Goal: Task Accomplishment & Management: Manage account settings

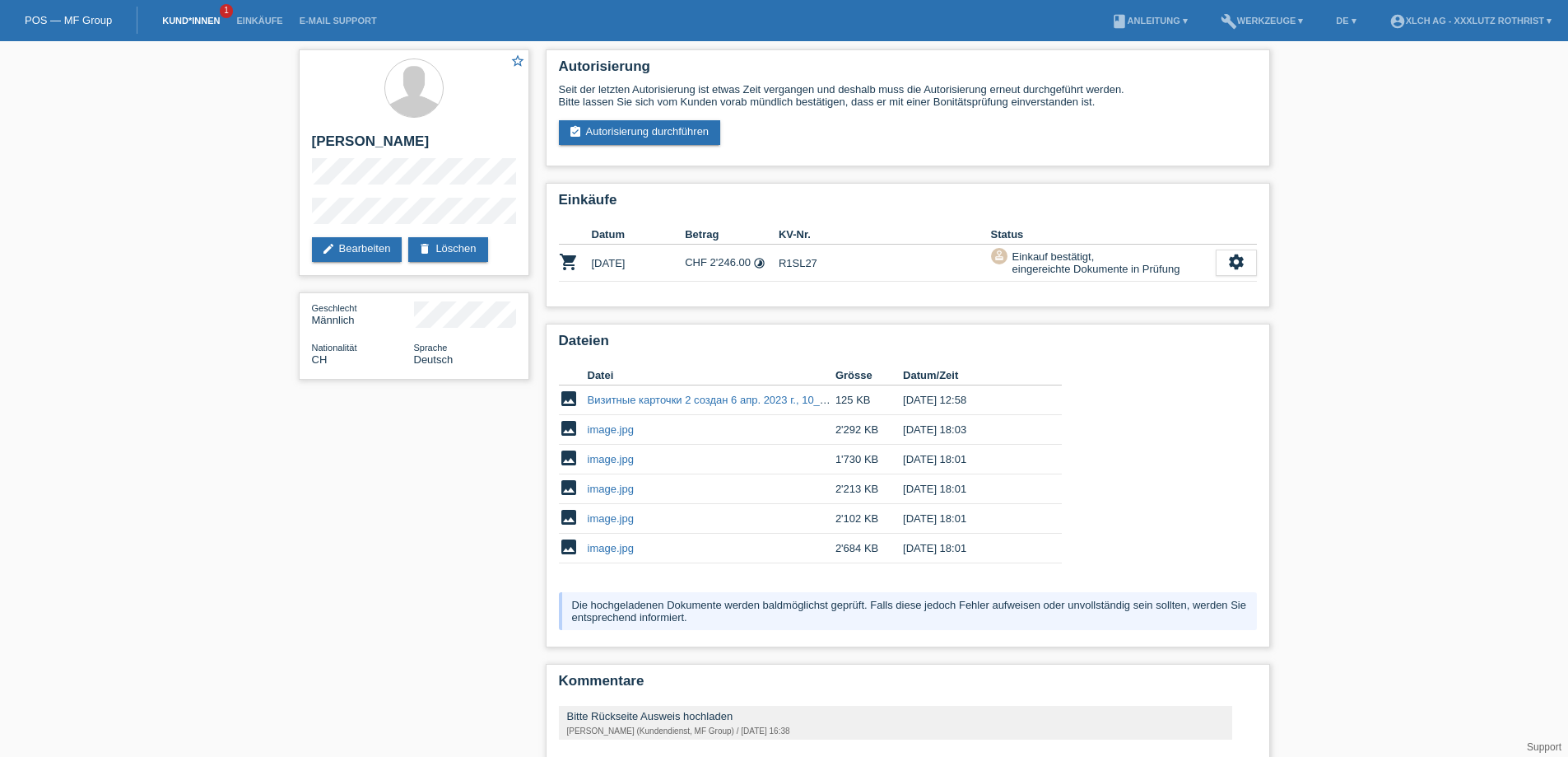
scroll to position [83, 0]
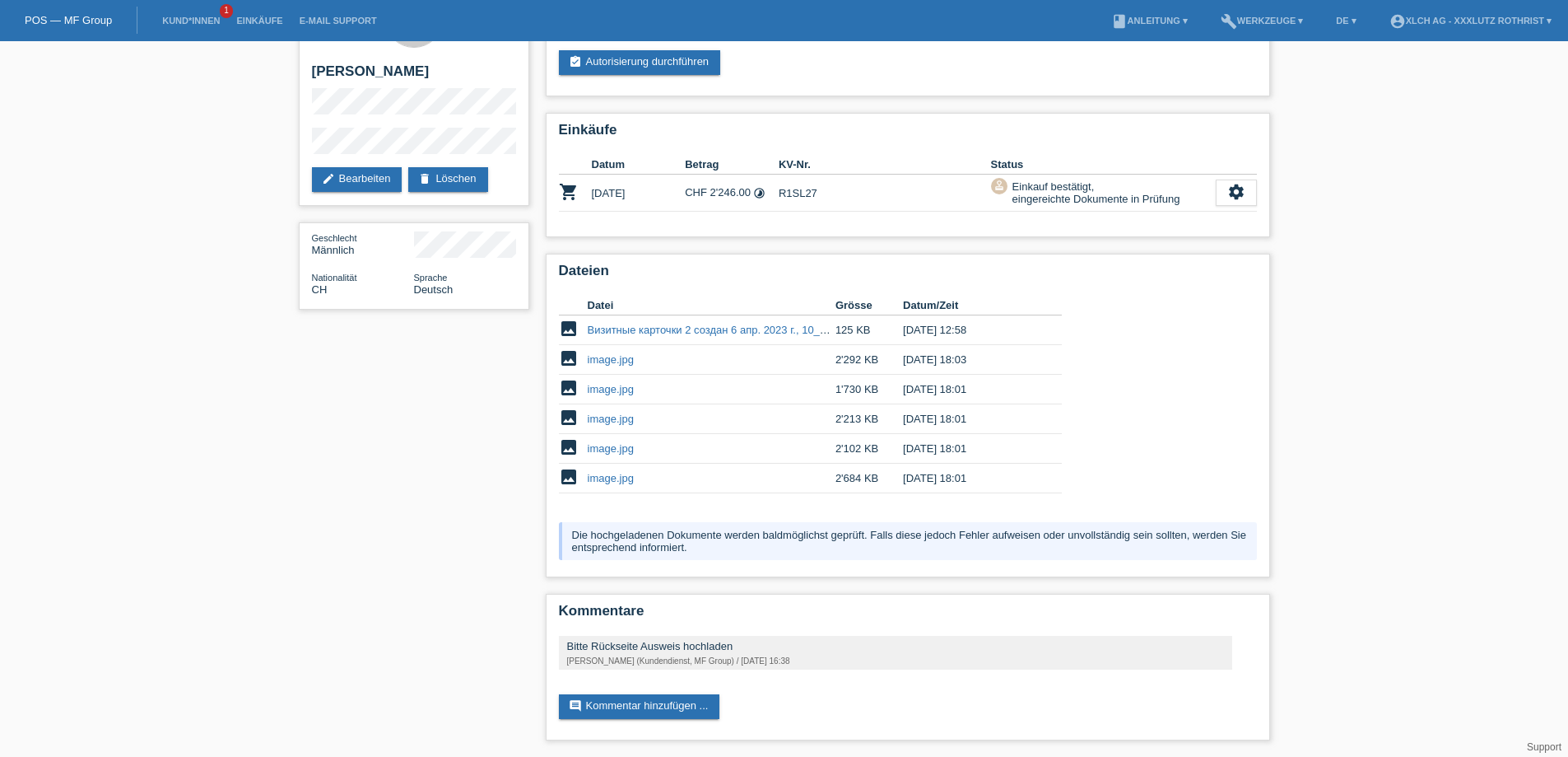
click at [171, 12] on li "Kund*innen 1" at bounding box center [190, 21] width 74 height 42
click at [185, 25] on link "Kund*innen" at bounding box center [190, 20] width 74 height 10
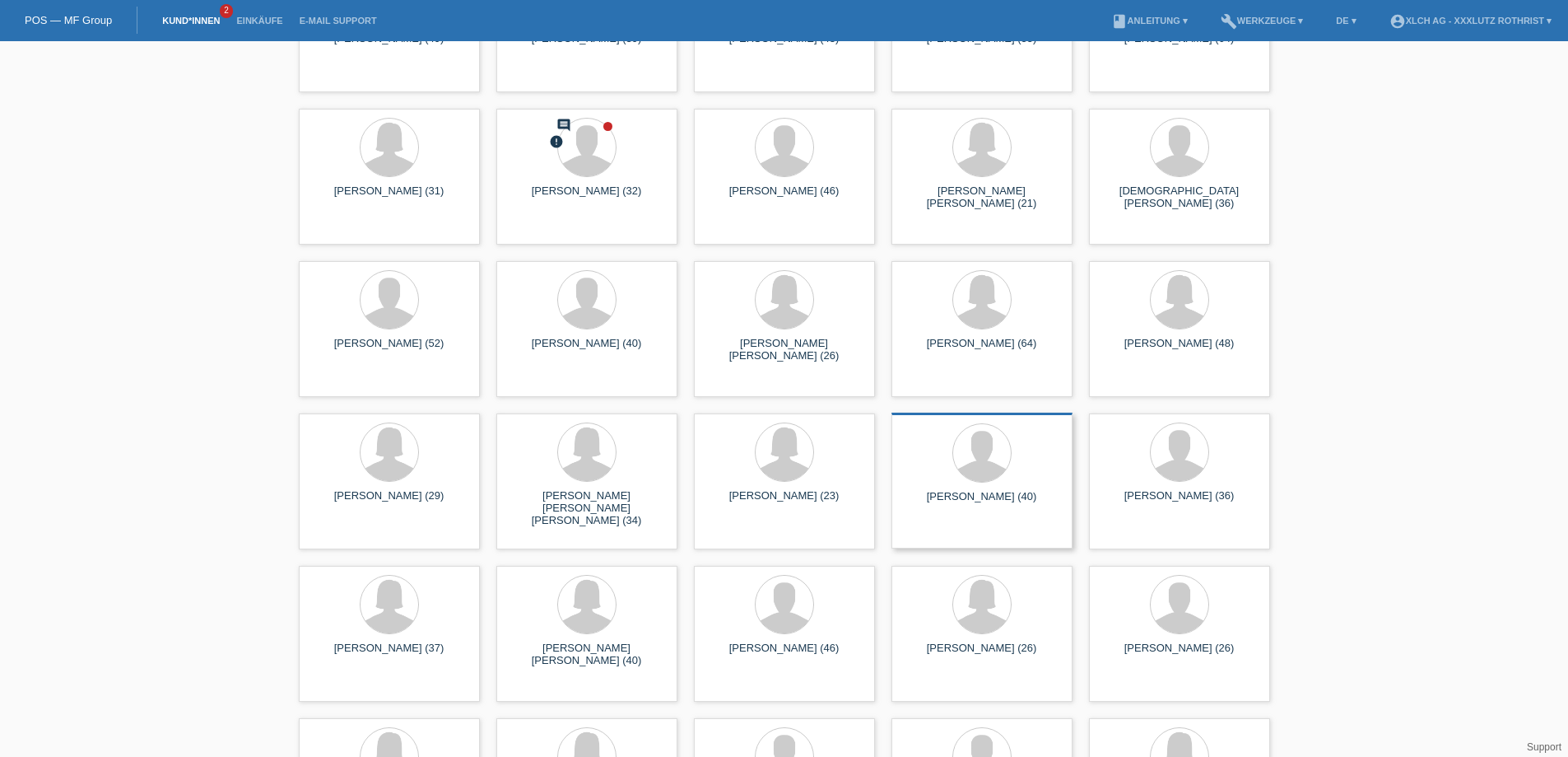
scroll to position [2964, 0]
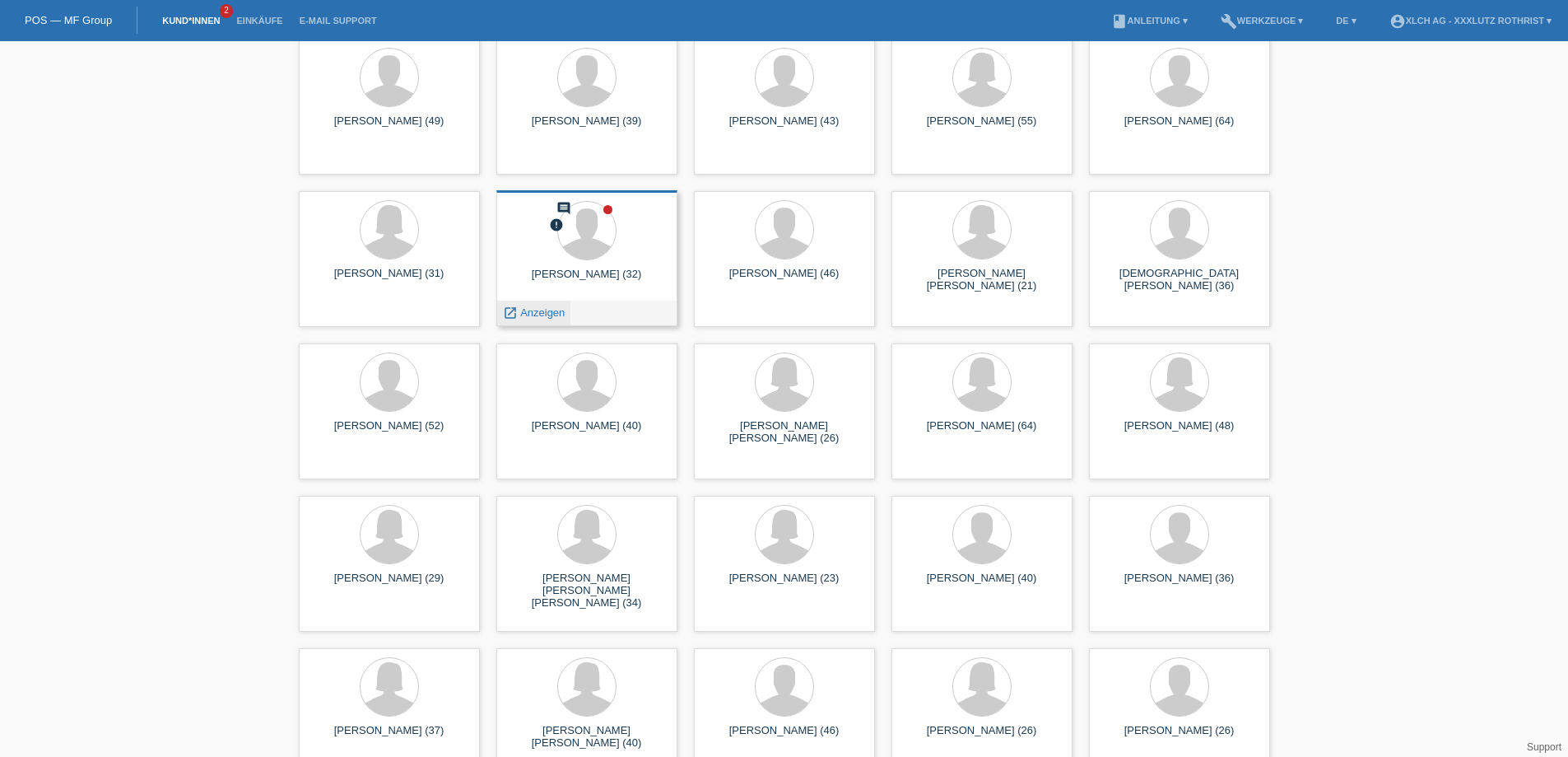
click at [525, 307] on span "Anzeigen" at bounding box center [542, 313] width 45 height 13
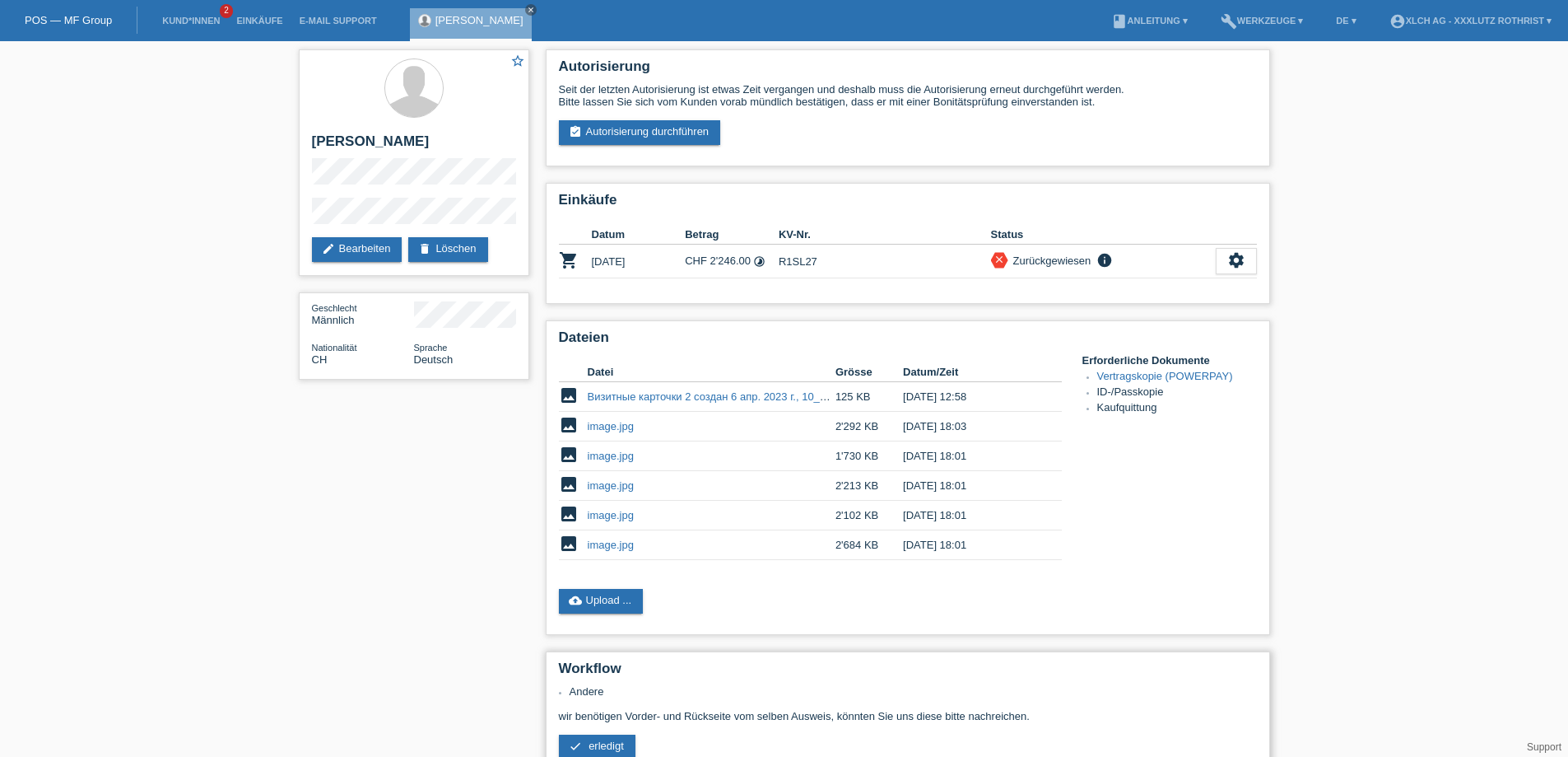
scroll to position [82, 0]
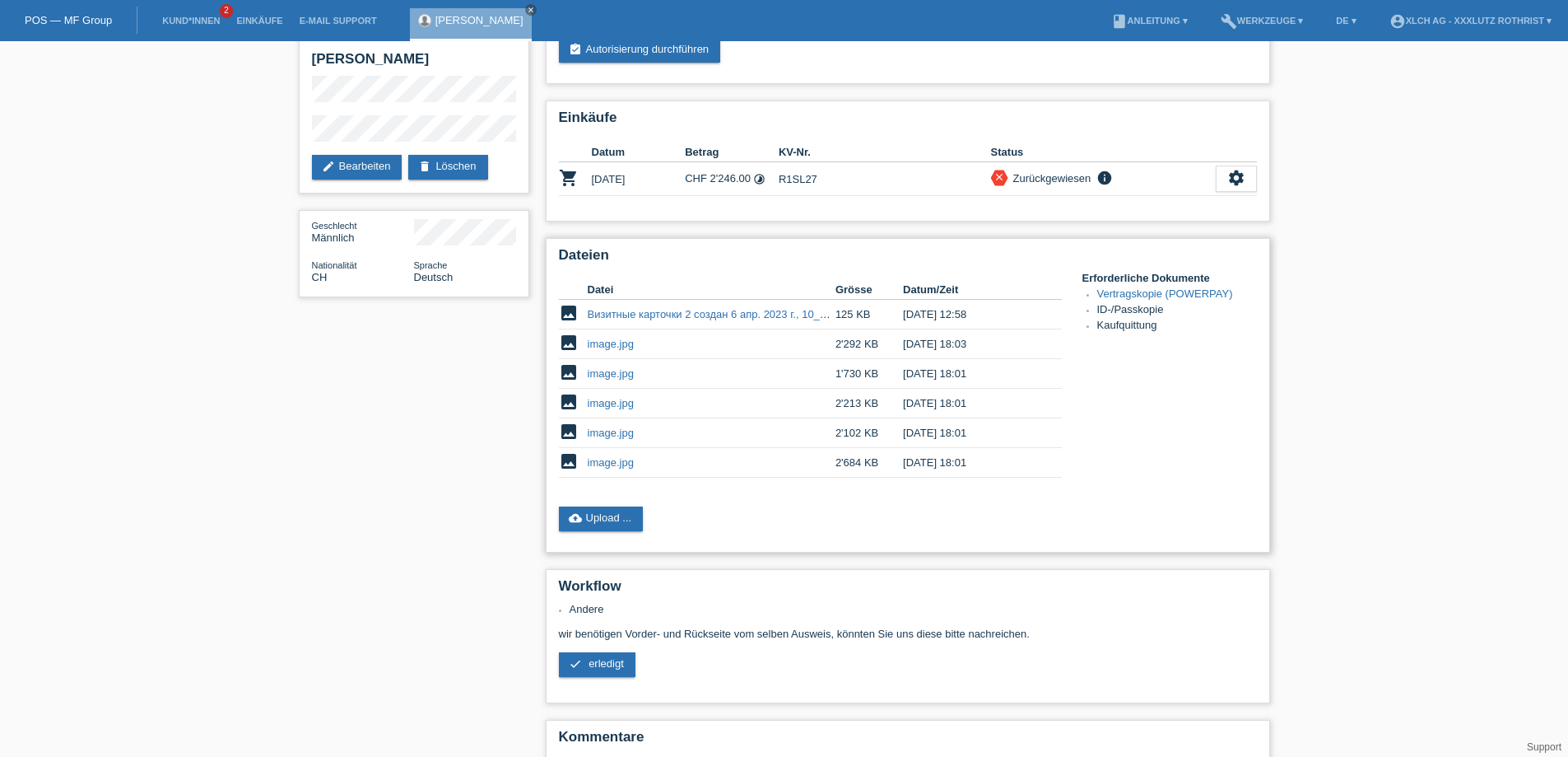
click at [606, 504] on div "Dateien Datei Grösse Datum/Zeit image Визитные карточки 2 создан 6 апр. 2023 г.…" at bounding box center [907, 395] width 725 height 315
click at [609, 527] on link "cloud_upload Upload ..." at bounding box center [601, 518] width 85 height 25
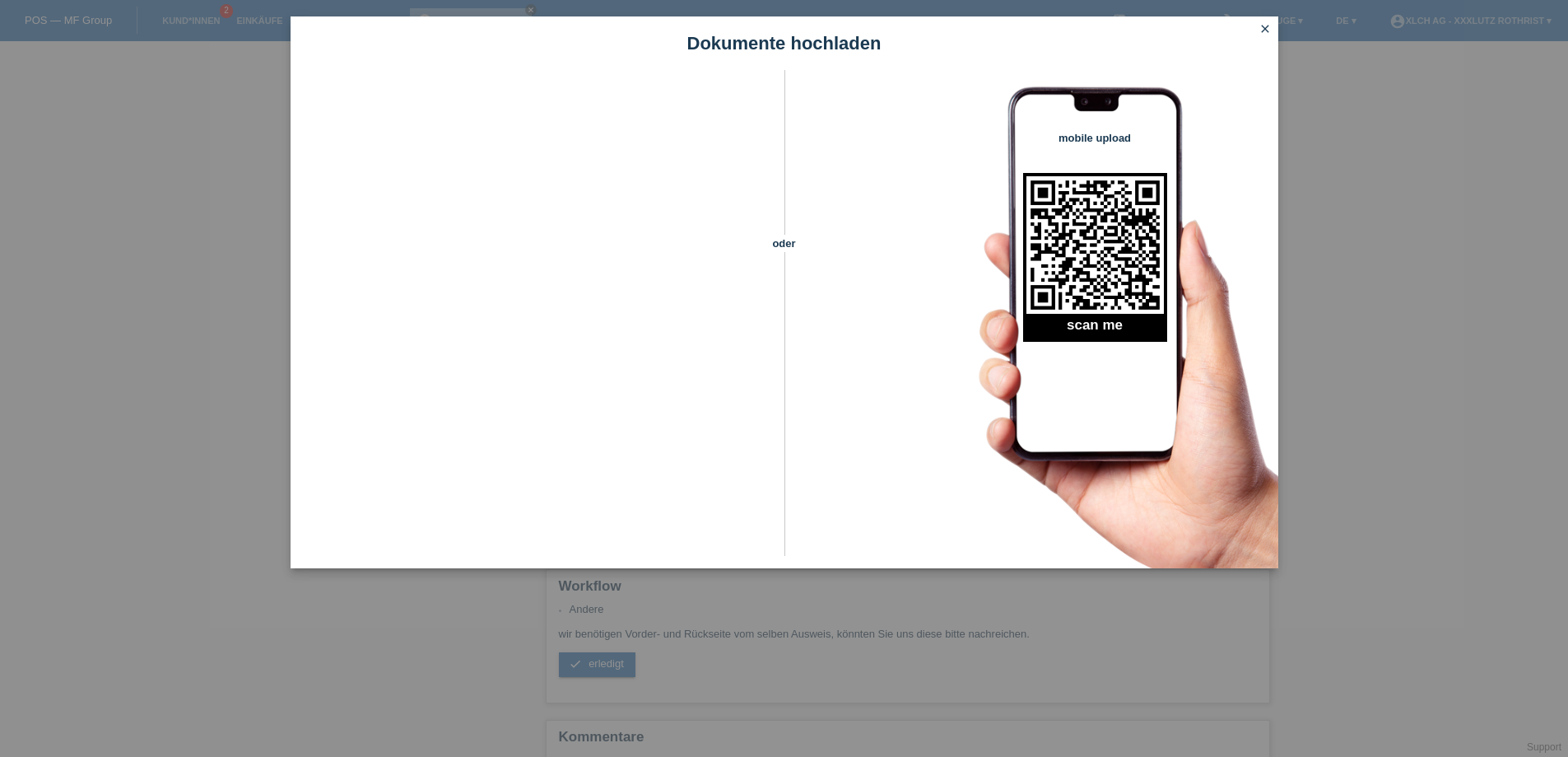
click at [1265, 35] on icon "close" at bounding box center [1265, 28] width 13 height 13
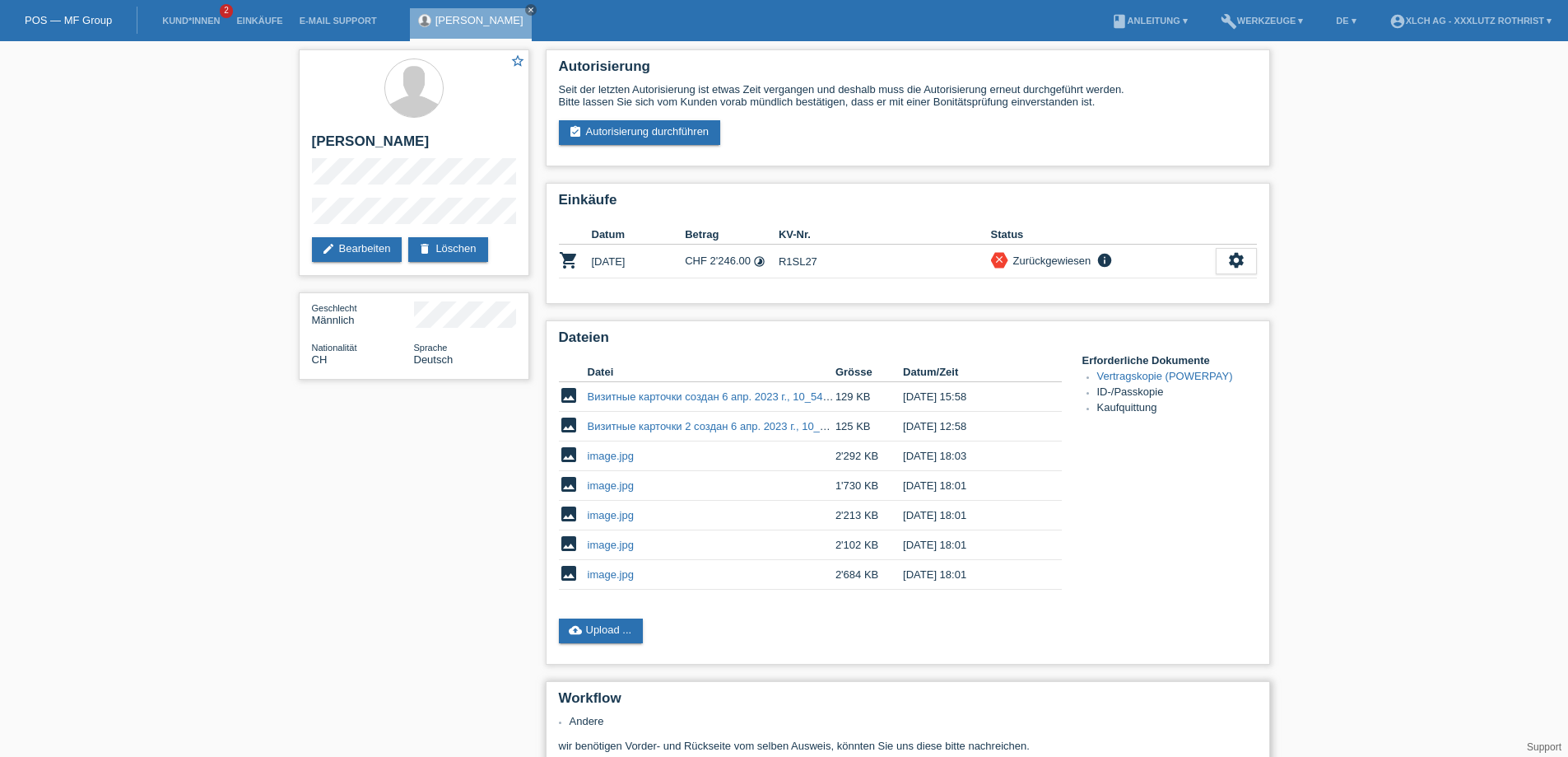
scroll to position [302, 0]
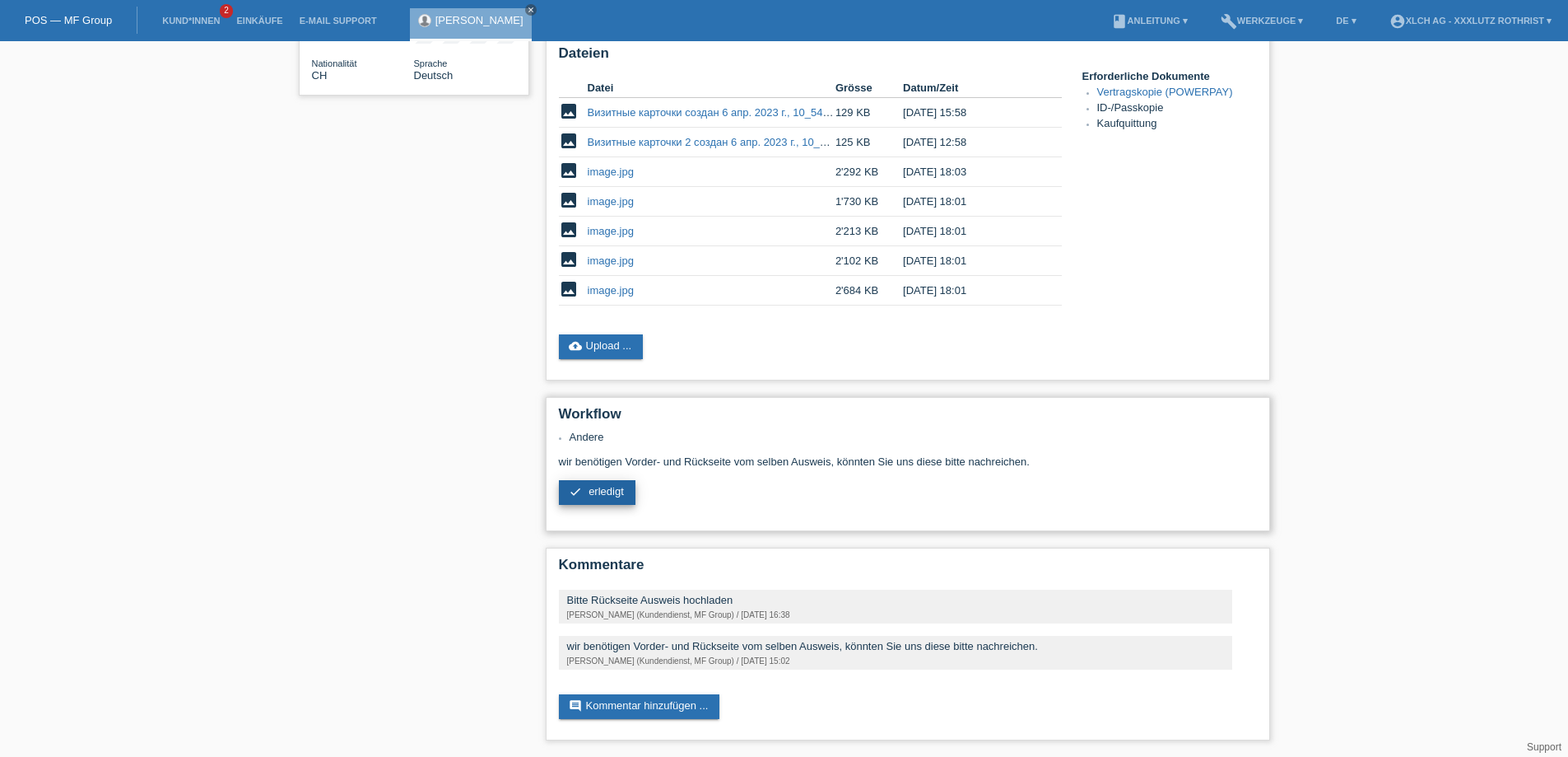
click at [609, 485] on span "erledigt" at bounding box center [606, 491] width 36 height 13
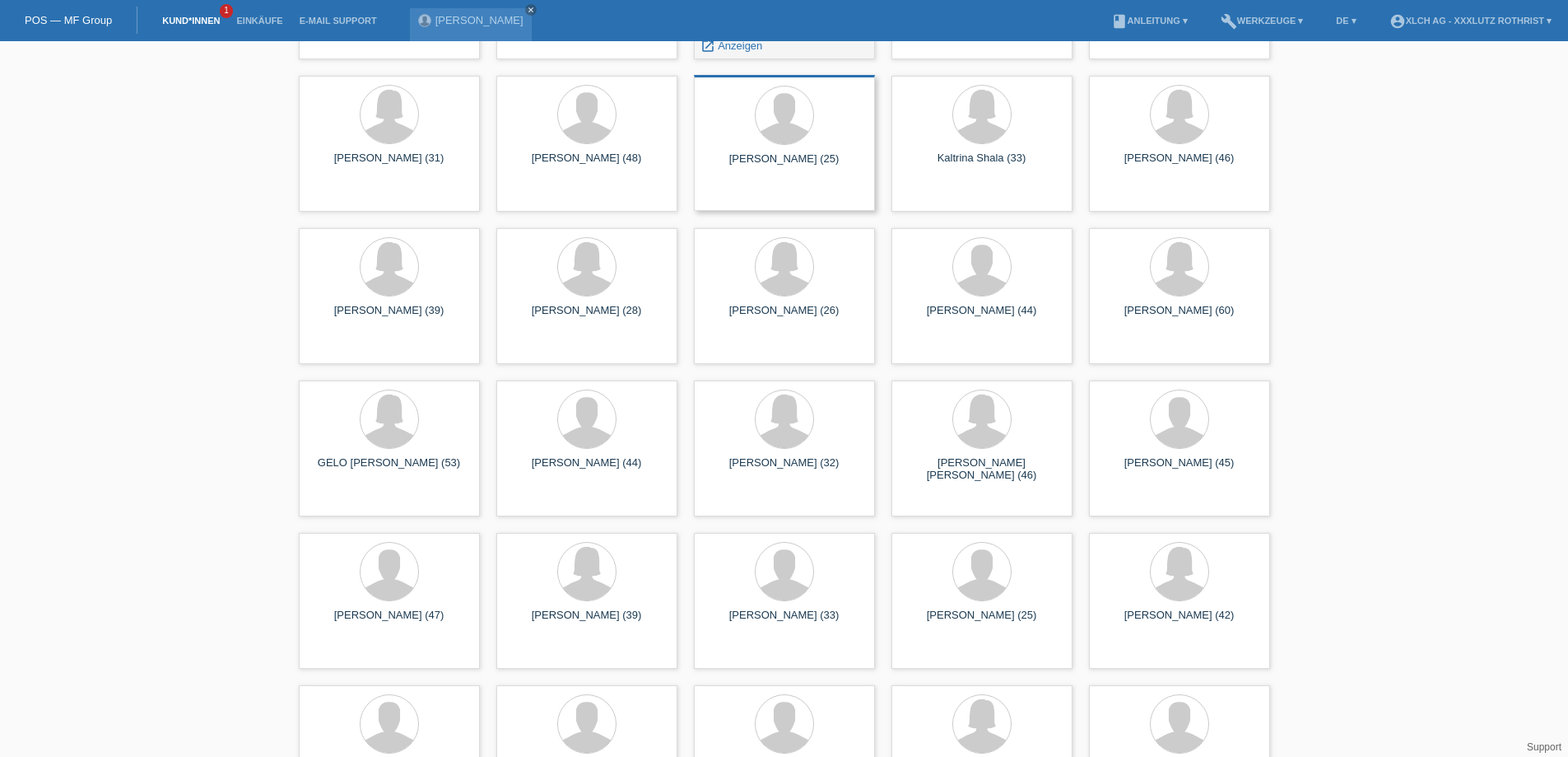
scroll to position [8235, 0]
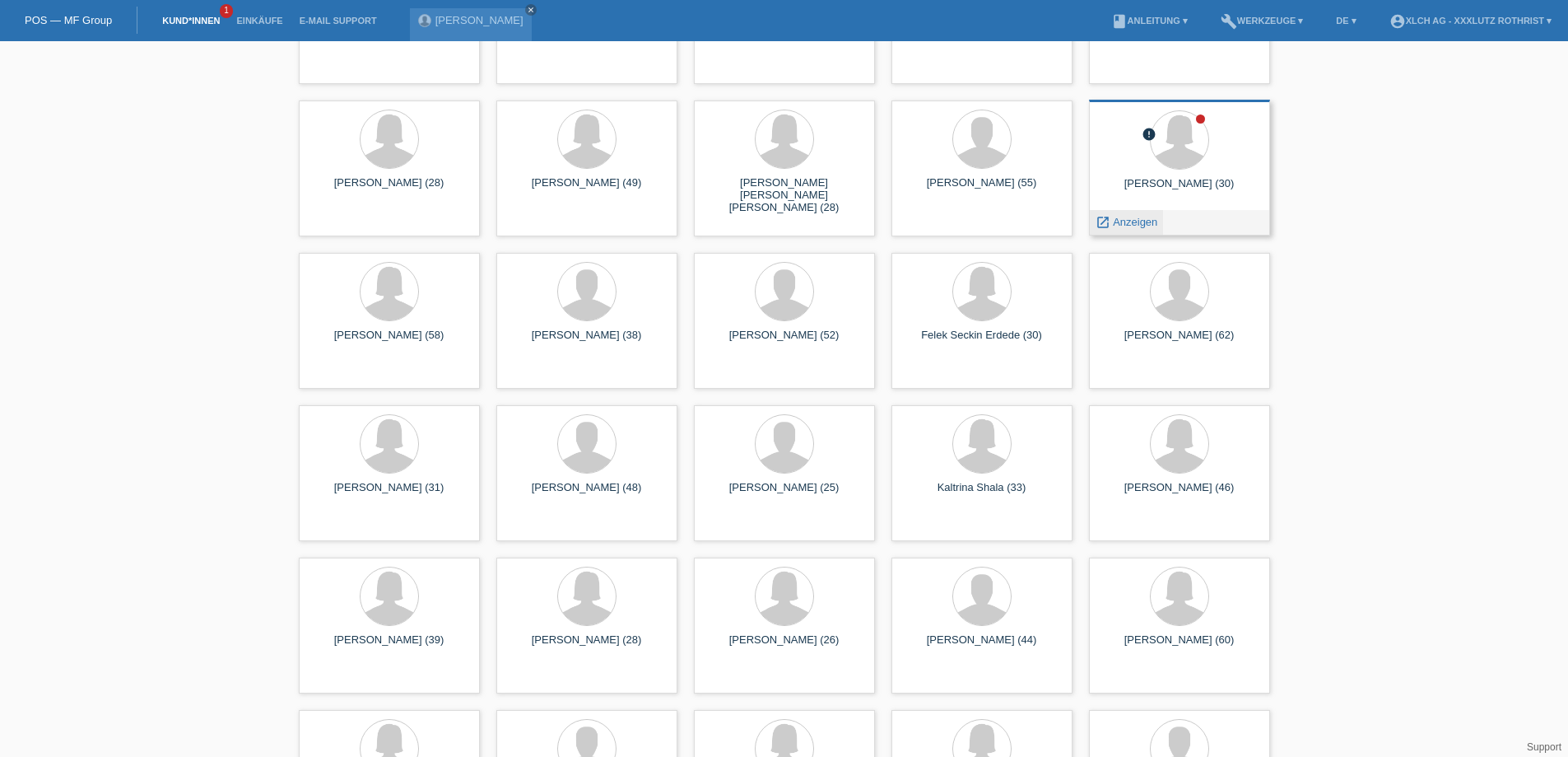
click at [1112, 221] on link "launch Anzeigen" at bounding box center [1127, 222] width 62 height 13
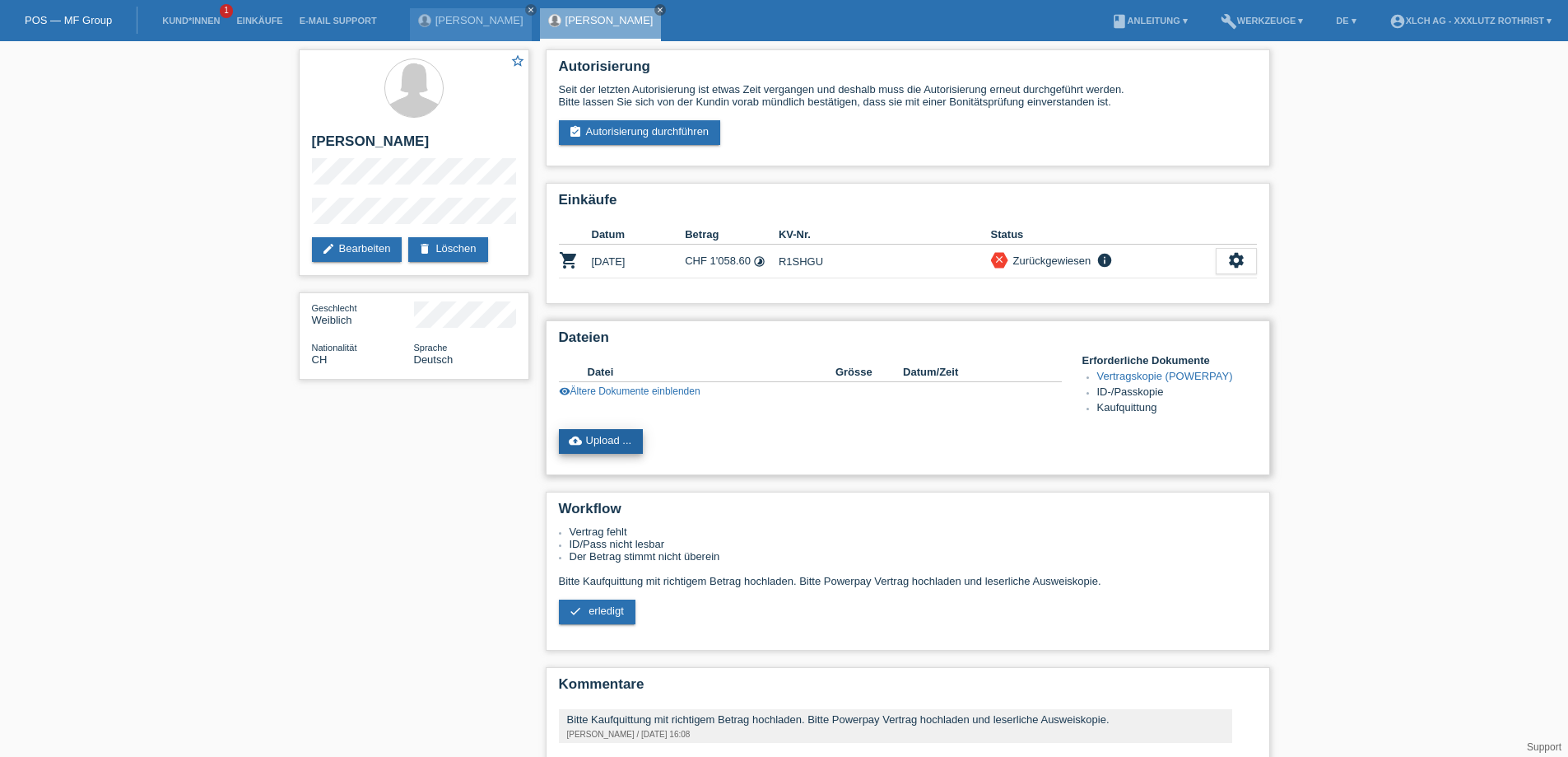
click at [619, 438] on link "cloud_upload Upload ..." at bounding box center [601, 441] width 85 height 25
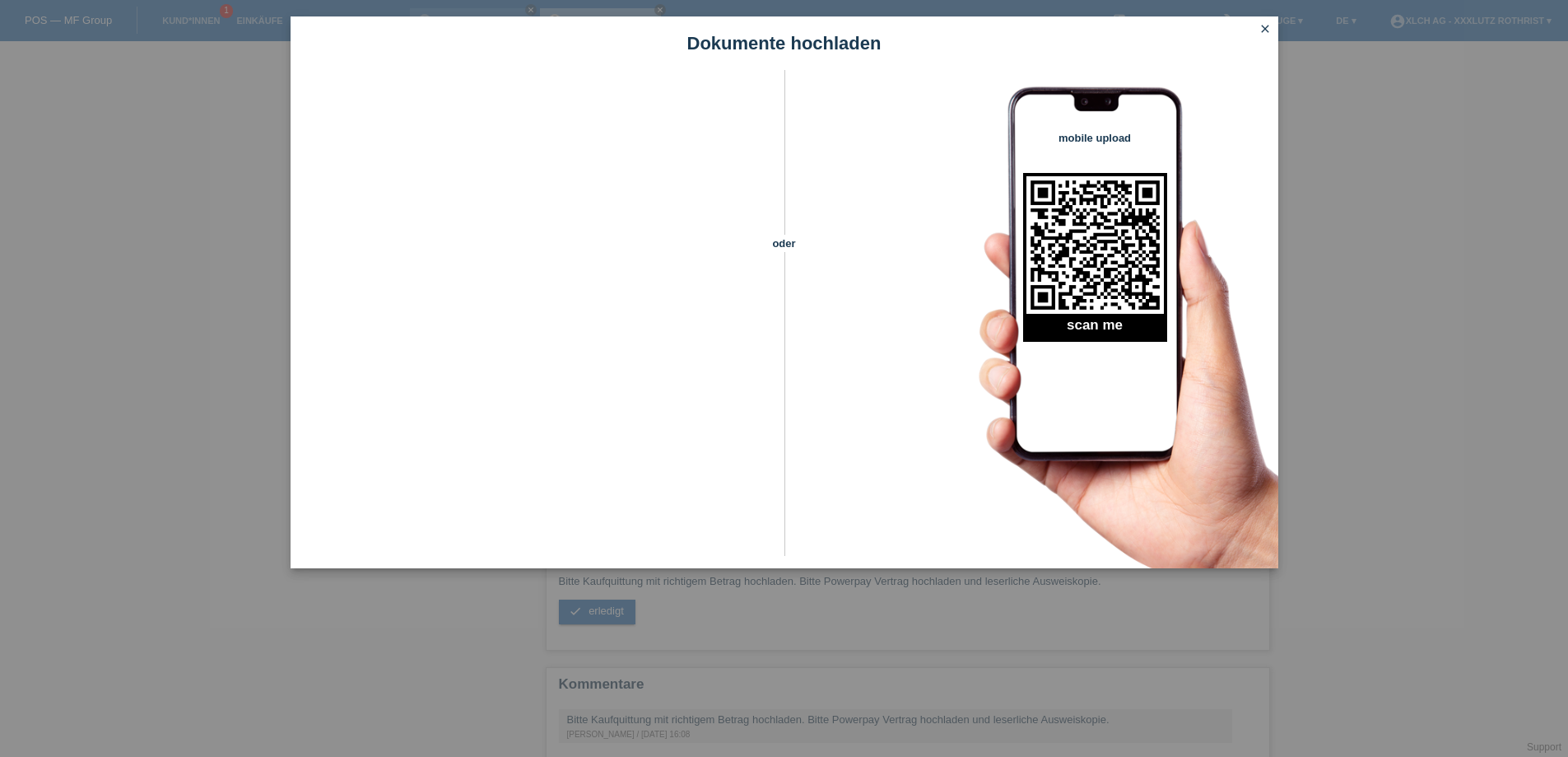
click at [1269, 33] on icon "close" at bounding box center [1265, 28] width 13 height 13
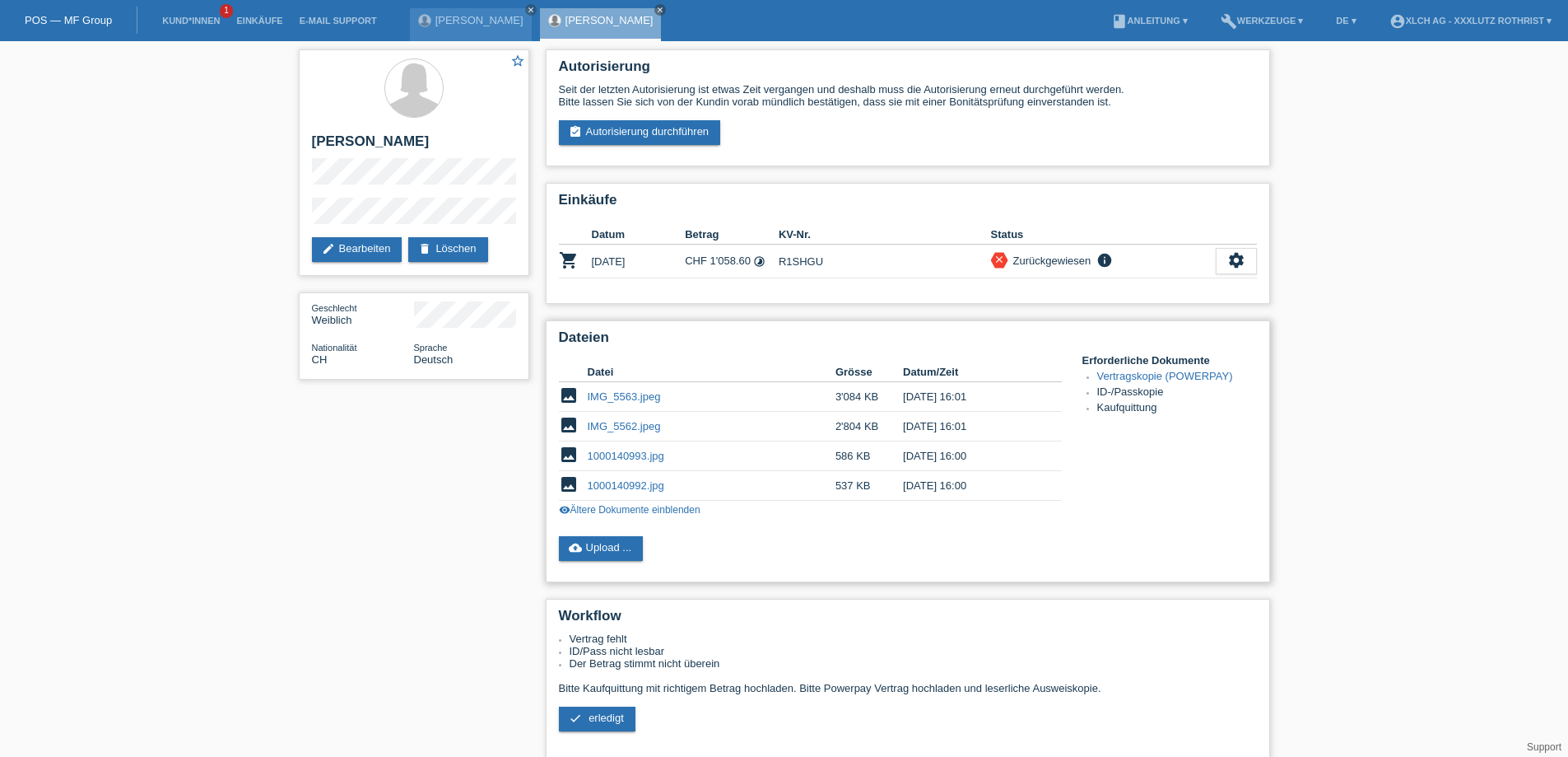
click at [624, 401] on link "IMG_5563.jpeg" at bounding box center [624, 397] width 73 height 13
click at [631, 428] on link "IMG_5562.jpeg" at bounding box center [624, 426] width 73 height 13
click at [590, 724] on span "erledigt" at bounding box center [606, 718] width 36 height 13
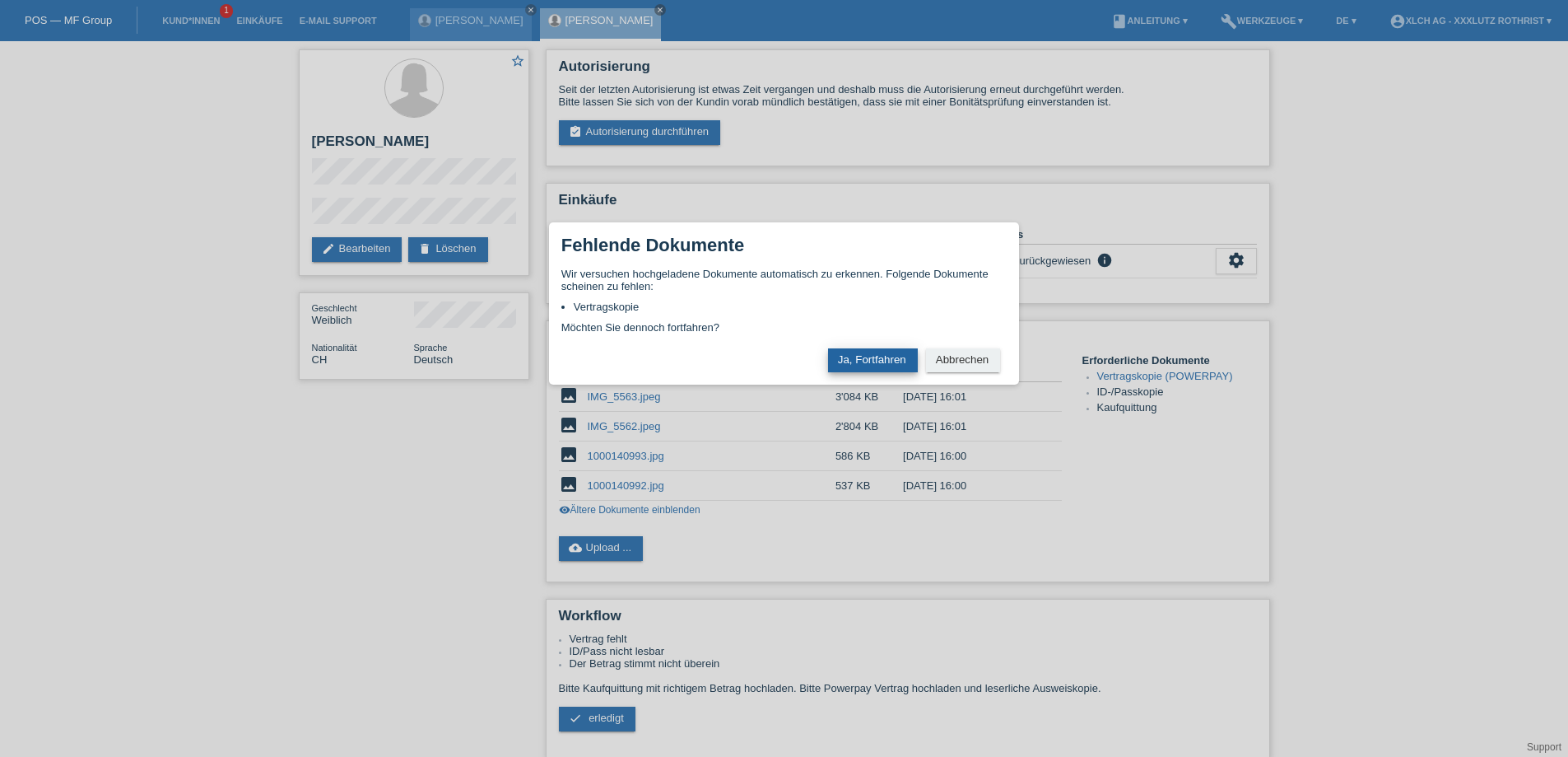
click at [895, 357] on button "Ja, Fortfahren" at bounding box center [873, 360] width 90 height 24
